Goal: Information Seeking & Learning: Learn about a topic

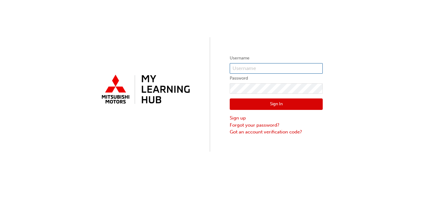
click at [244, 66] on input "text" at bounding box center [276, 68] width 93 height 11
type input "r"
type input "0005774788"
click at [292, 108] on button "Sign In" at bounding box center [276, 105] width 93 height 12
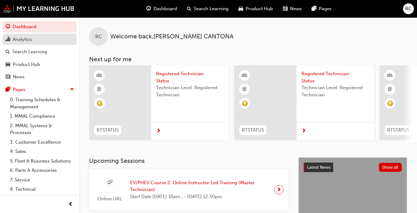
click at [30, 44] on link "Analytics" at bounding box center [39, 39] width 74 height 11
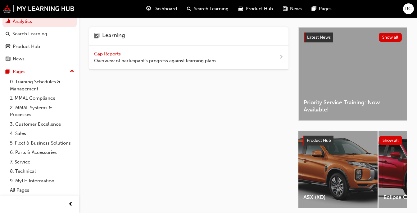
scroll to position [25, 0]
click at [32, 191] on link "All Pages" at bounding box center [41, 191] width 69 height 10
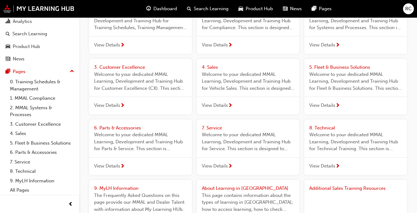
scroll to position [74, 0]
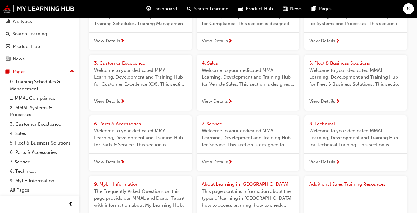
click at [374, 183] on span "Additional Sales Training Resources" at bounding box center [347, 185] width 76 height 6
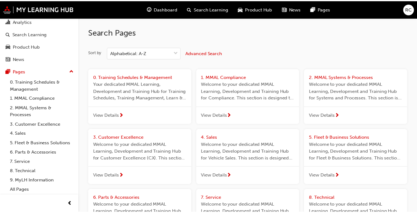
scroll to position [74, 0]
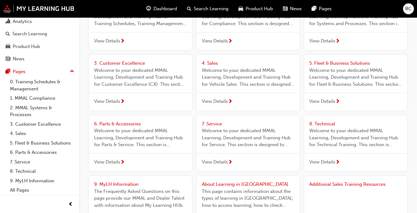
click at [321, 123] on span "8. Technical" at bounding box center [322, 124] width 26 height 6
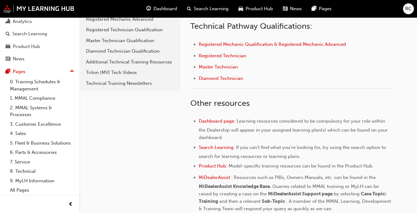
scroll to position [178, 0]
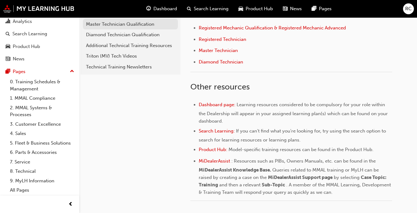
click at [124, 27] on div "Master Technician Qualification" at bounding box center [130, 24] width 89 height 7
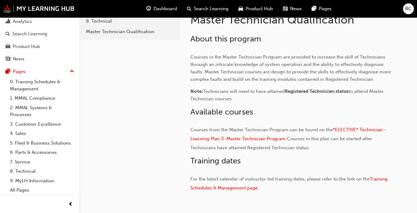
scroll to position [145, 0]
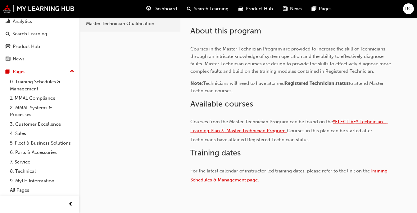
click at [373, 121] on span "*ELECTIVE* Technician - Learning Plan 3: Master Technician Program." at bounding box center [288, 126] width 197 height 15
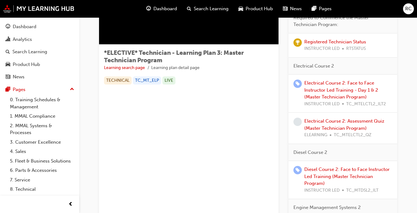
scroll to position [78, 0]
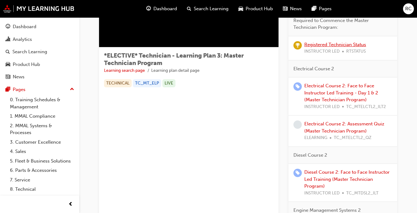
click at [358, 47] on link "Registered Technician Status" at bounding box center [335, 45] width 62 height 6
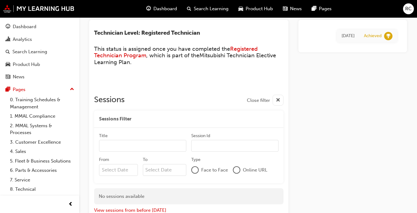
scroll to position [24, 0]
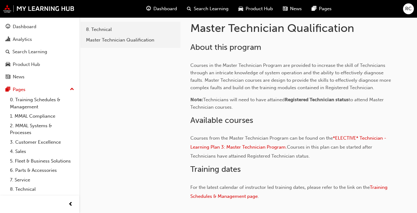
scroll to position [157, 0]
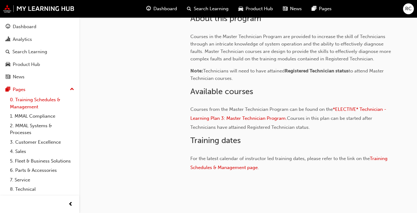
click at [34, 106] on link "0. Training Schedules & Management" at bounding box center [41, 103] width 69 height 16
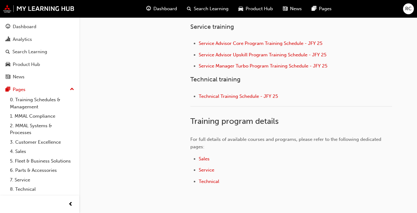
scroll to position [314, 0]
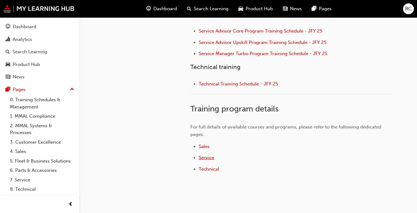
click at [214, 159] on span "Service" at bounding box center [207, 158] width 16 height 6
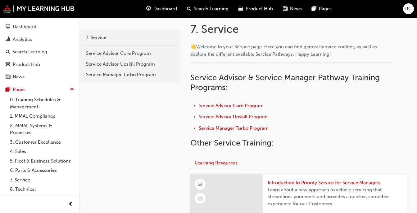
scroll to position [136, 0]
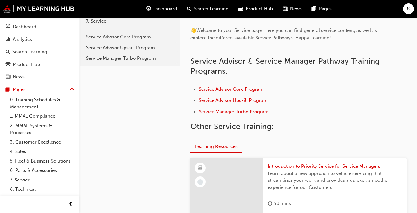
click at [75, 196] on div at bounding box center [39, 204] width 79 height 17
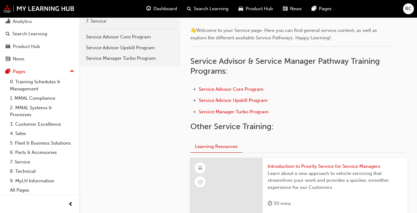
scroll to position [25, 0]
click at [22, 164] on link "7. Service" at bounding box center [41, 163] width 69 height 10
click at [25, 170] on link "8. Technical" at bounding box center [41, 172] width 69 height 10
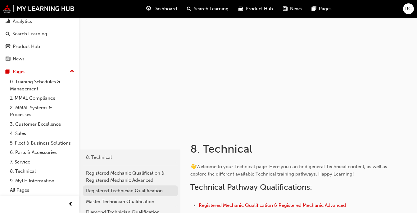
click at [106, 193] on div "Registered Technician Qualification" at bounding box center [130, 191] width 89 height 7
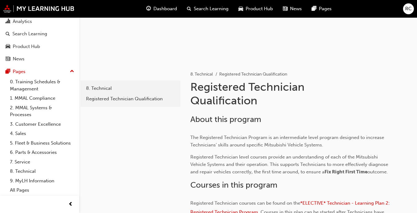
scroll to position [74, 0]
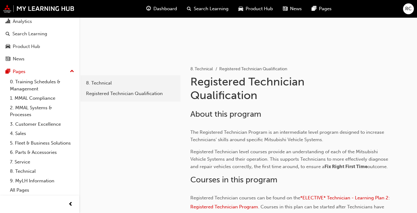
click at [277, 7] on div "Product Hub" at bounding box center [255, 8] width 44 height 13
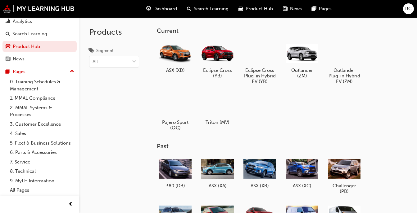
click at [161, 11] on span "Dashboard" at bounding box center [165, 8] width 24 height 7
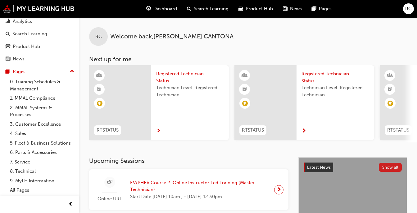
click at [384, 169] on button "Show all" at bounding box center [389, 167] width 23 height 9
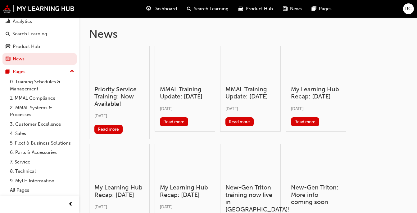
click at [124, 68] on div at bounding box center [119, 66] width 50 height 30
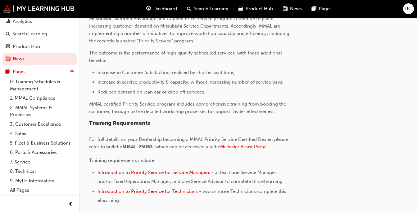
scroll to position [222, 0]
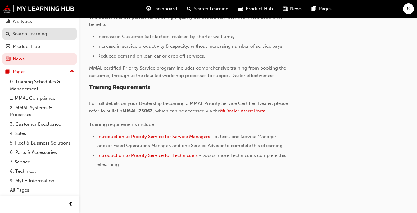
click at [27, 30] on div "Search Learning" at bounding box center [29, 33] width 35 height 7
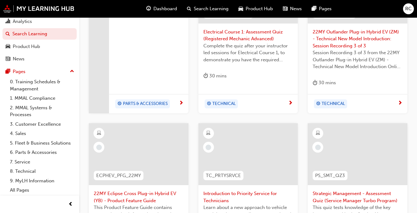
scroll to position [199, 0]
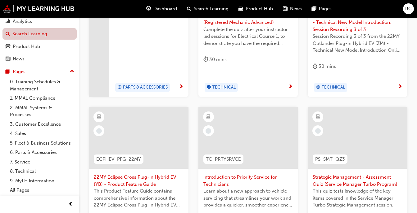
click at [36, 32] on link "Search Learning" at bounding box center [39, 33] width 74 height 11
click at [155, 7] on span "Dashboard" at bounding box center [165, 8] width 24 height 7
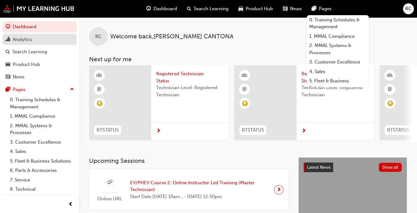
click at [34, 39] on div "Analytics" at bounding box center [40, 40] width 68 height 8
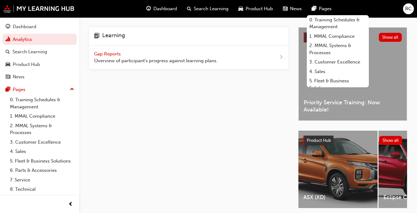
click at [100, 55] on span "Gap Reports" at bounding box center [108, 54] width 28 height 6
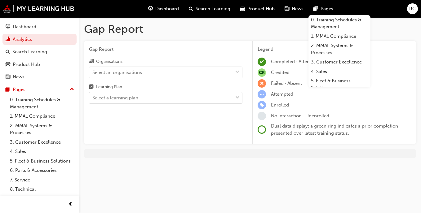
click at [324, 8] on span "Pages" at bounding box center [327, 8] width 13 height 7
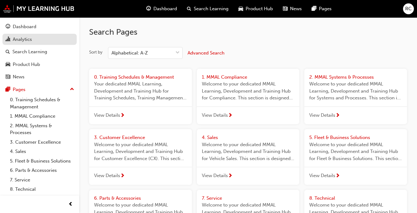
click at [30, 38] on div "Analytics" at bounding box center [22, 39] width 19 height 7
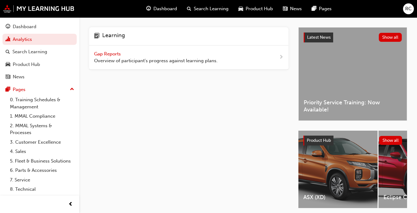
click at [101, 55] on span "Gap Reports" at bounding box center [108, 54] width 28 height 6
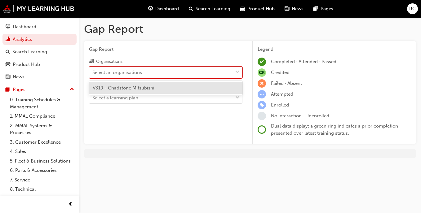
click at [107, 73] on div "Select an organisations" at bounding box center [117, 72] width 50 height 7
click at [93, 73] on input "Organisations option V319 - Chadstone Mitsubishi focused, 1 of 1. 1 result avai…" at bounding box center [92, 71] width 1 height 5
click at [109, 87] on span "V319 - Chadstone Mitsubishi" at bounding box center [124, 88] width 62 height 6
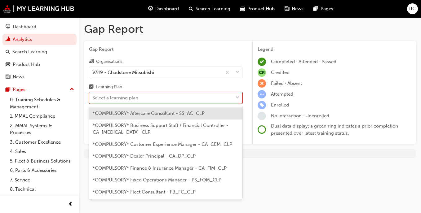
click at [117, 97] on div "Select a learning plan" at bounding box center [115, 98] width 46 height 7
click at [93, 97] on input "Learning Plan option *COMPULSORY* Aftercare Consultant - SS_AC_CLP focused, 1 o…" at bounding box center [92, 97] width 1 height 5
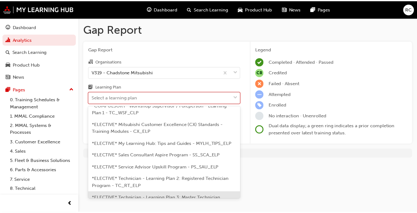
scroll to position [323, 0]
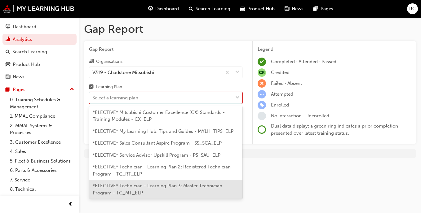
click at [222, 189] on div "*ELECTIVE* Technician - Learning Plan 3: Master Technician Program - TC_MT_ELP" at bounding box center [166, 189] width 154 height 19
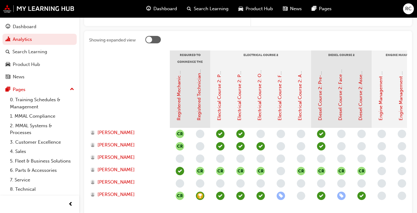
scroll to position [124, 0]
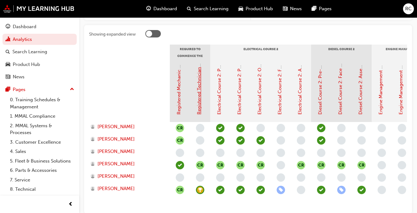
click at [198, 111] on link "Registered Technician Status" at bounding box center [199, 84] width 6 height 62
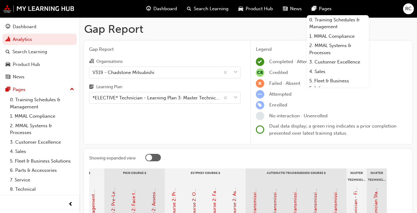
click at [412, 7] on div "RC" at bounding box center [408, 8] width 11 height 11
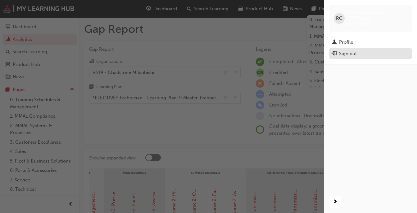
click at [356, 50] on div "Sign out" at bounding box center [348, 53] width 18 height 7
